Goal: Task Accomplishment & Management: Manage account settings

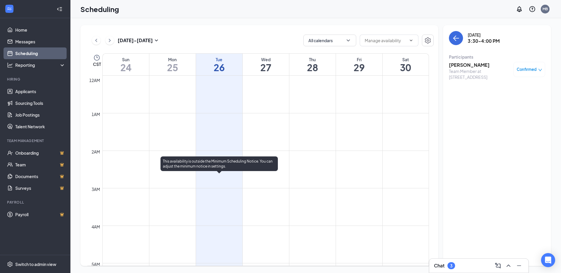
scroll to position [464, 0]
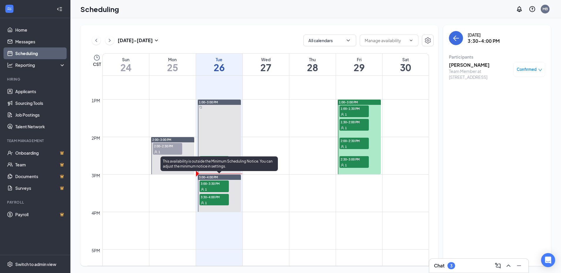
click at [220, 189] on div "1" at bounding box center [213, 190] width 29 height 6
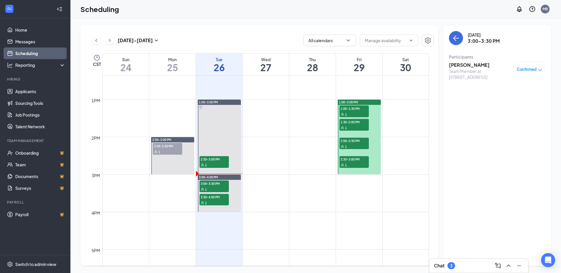
click at [527, 64] on div "Confirmed" at bounding box center [529, 69] width 32 height 15
click at [530, 73] on div "Confirmed" at bounding box center [529, 69] width 32 height 15
click at [541, 70] on icon "down" at bounding box center [540, 70] width 4 height 4
click at [473, 66] on h3 "[PERSON_NAME]" at bounding box center [480, 65] width 62 height 6
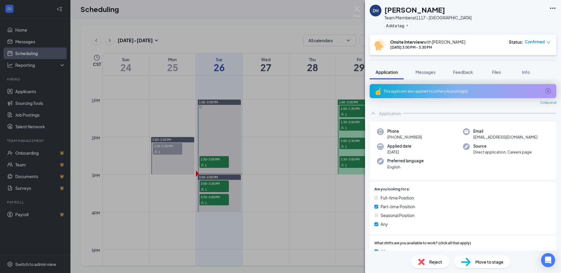
click at [553, 9] on icon "Ellipses" at bounding box center [552, 8] width 7 height 7
click at [521, 21] on link "View full application" at bounding box center [520, 22] width 63 height 6
click at [215, 200] on div "DH [PERSON_NAME] Team Member at [GEOGRAPHIC_DATA] Add a tag Onsite Interview wi…" at bounding box center [280, 136] width 561 height 273
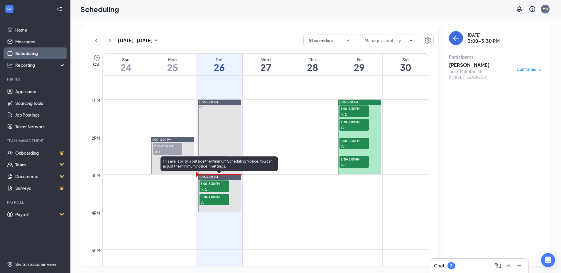
click at [215, 185] on span "3:00-3:30 PM" at bounding box center [213, 184] width 29 height 6
click at [220, 207] on div at bounding box center [219, 193] width 43 height 37
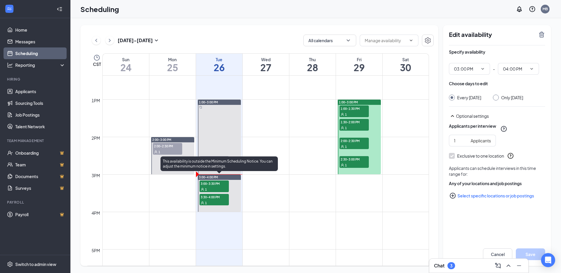
click at [213, 200] on div "1" at bounding box center [213, 203] width 29 height 6
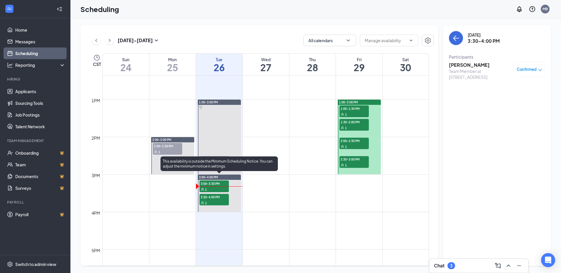
click at [219, 197] on span "3:30-4:00 PM" at bounding box center [213, 197] width 29 height 6
drag, startPoint x: 217, startPoint y: 197, endPoint x: 219, endPoint y: 199, distance: 3.4
click at [218, 199] on span "3:30-4:00 PM" at bounding box center [213, 197] width 29 height 6
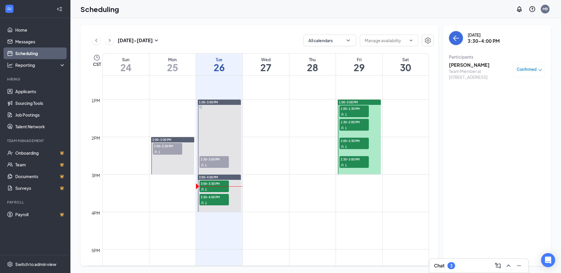
click at [468, 66] on h3 "[PERSON_NAME]" at bounding box center [480, 65] width 62 height 6
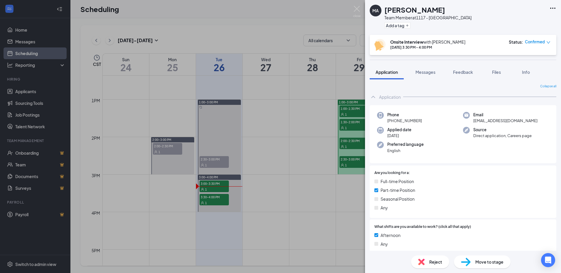
click at [555, 6] on icon "Ellipses" at bounding box center [552, 8] width 7 height 7
click at [551, 10] on icon "Ellipses" at bounding box center [552, 8] width 7 height 7
click at [535, 21] on link "View full application" at bounding box center [520, 22] width 63 height 6
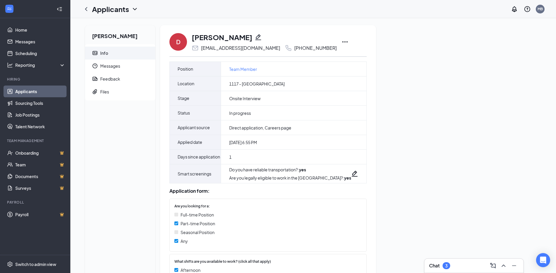
click at [342, 40] on icon "Ellipses" at bounding box center [345, 41] width 7 height 7
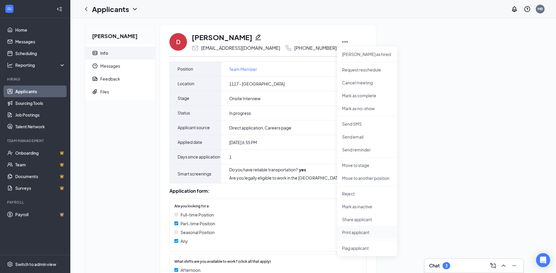
click at [372, 234] on p "Print applicant" at bounding box center [367, 233] width 50 height 6
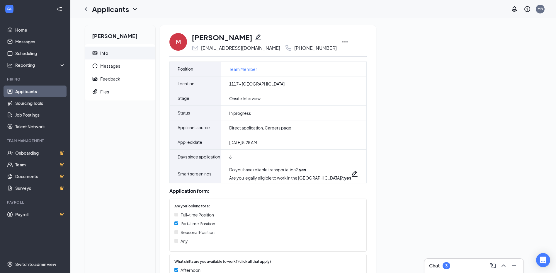
click at [342, 43] on icon "Ellipses" at bounding box center [345, 41] width 7 height 7
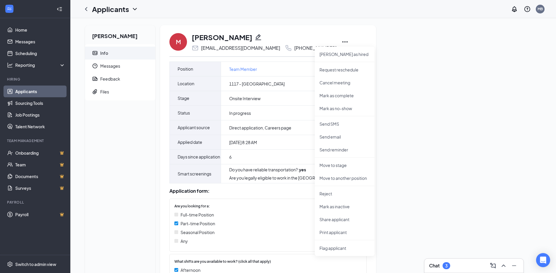
drag, startPoint x: 338, startPoint y: 266, endPoint x: 345, endPoint y: 243, distance: 24.3
click at [342, 252] on div "Application form: Are you looking for a: Full-time Position Part-time Position …" at bounding box center [268, 275] width 197 height 182
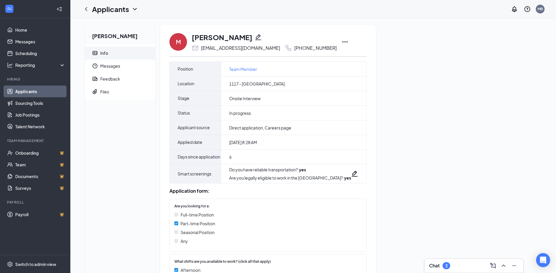
click at [323, 41] on div "M Minahil Ahmed minahila651@gmail.com +1 (224) 431-3074 Mark as hired Request r…" at bounding box center [268, 41] width 197 height 19
click at [342, 41] on icon "Ellipses" at bounding box center [345, 41] width 7 height 7
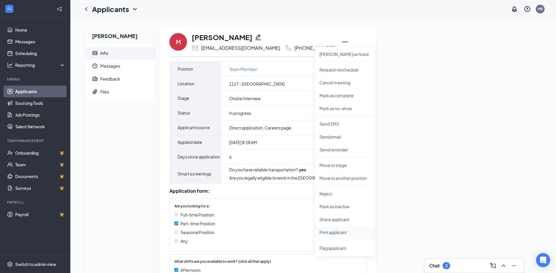
click at [342, 233] on p "Print applicant" at bounding box center [345, 233] width 50 height 6
